Goal: Find specific page/section

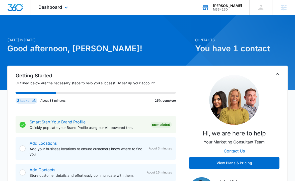
click at [232, 9] on div "M334130" at bounding box center [227, 10] width 29 height 4
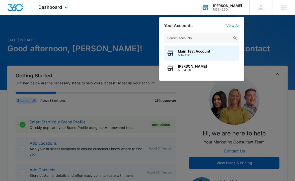
click at [209, 39] on input "text" at bounding box center [201, 38] width 75 height 10
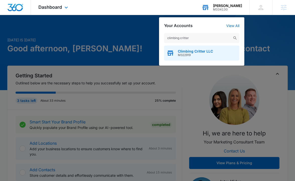
type input "climbing critter"
click at [202, 52] on span "Climbing Critter LLC" at bounding box center [195, 51] width 35 height 4
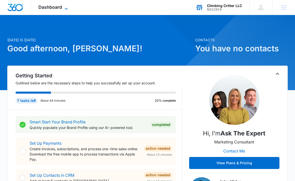
click at [65, 8] on icon at bounding box center [66, 9] width 6 height 6
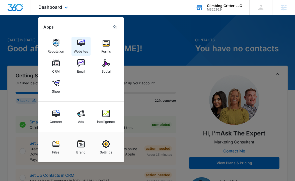
click at [82, 47] on div "Websites" at bounding box center [81, 50] width 14 height 7
